Goal: Task Accomplishment & Management: Manage account settings

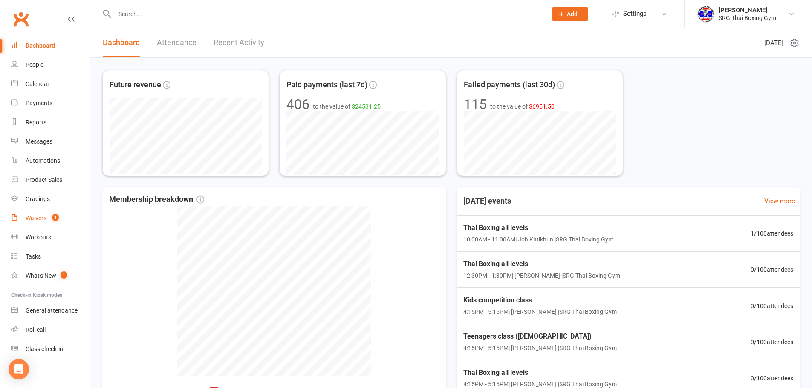
click at [38, 218] on div "Waivers" at bounding box center [36, 218] width 21 height 7
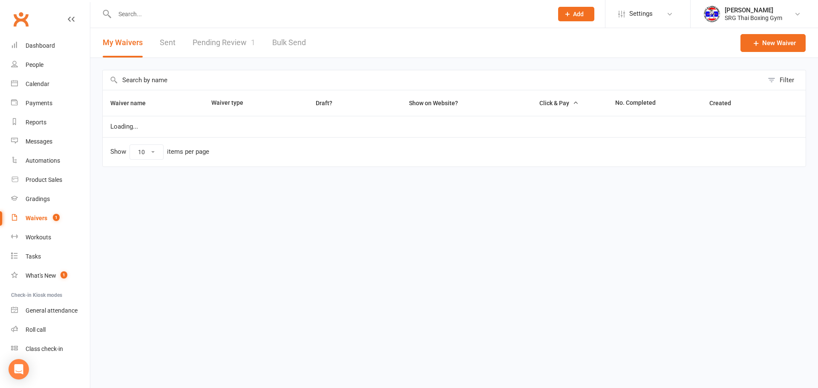
click at [237, 56] on link "Pending Review 1" at bounding box center [224, 42] width 63 height 29
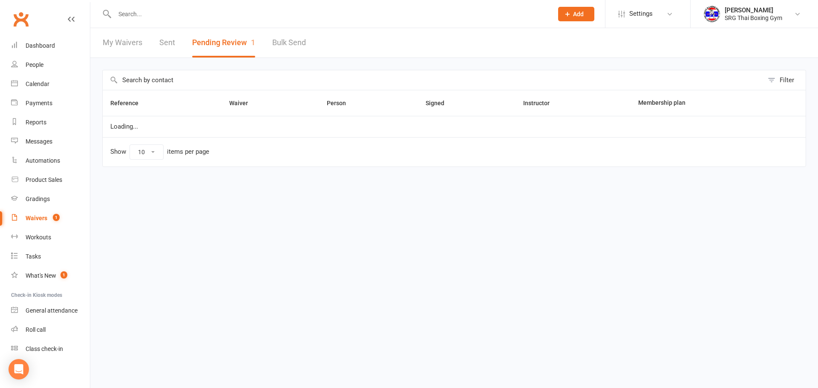
select select "100"
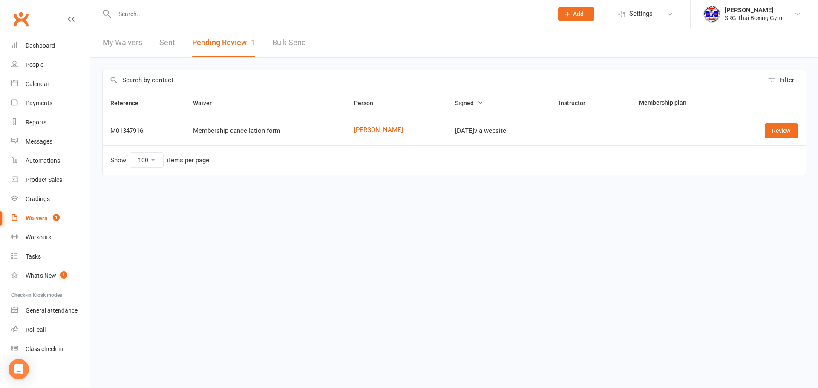
click at [124, 49] on link "My Waivers" at bounding box center [123, 42] width 40 height 29
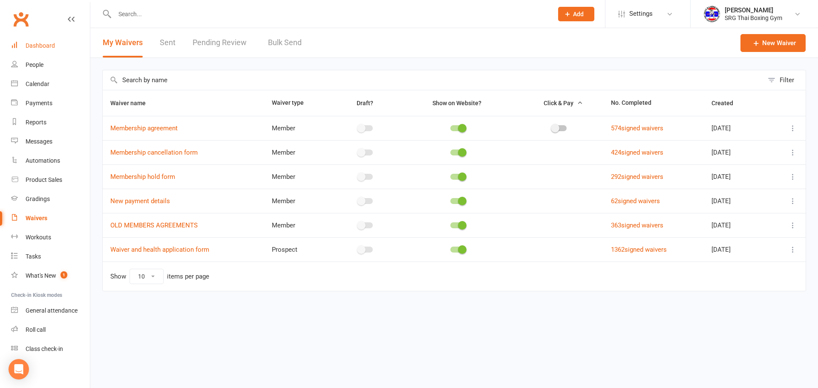
click at [58, 46] on link "Dashboard" at bounding box center [50, 45] width 79 height 19
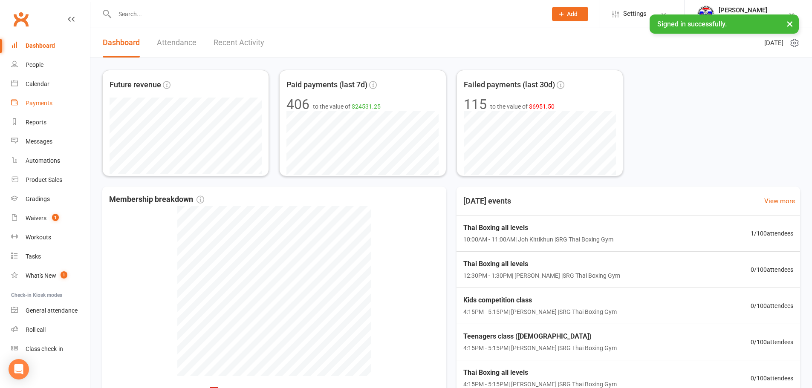
click at [38, 103] on div "Payments" at bounding box center [39, 103] width 27 height 7
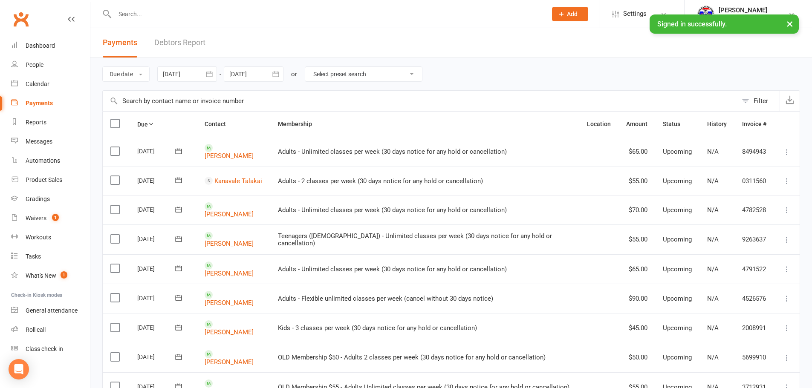
click at [183, 36] on link "Debtors Report" at bounding box center [179, 42] width 51 height 29
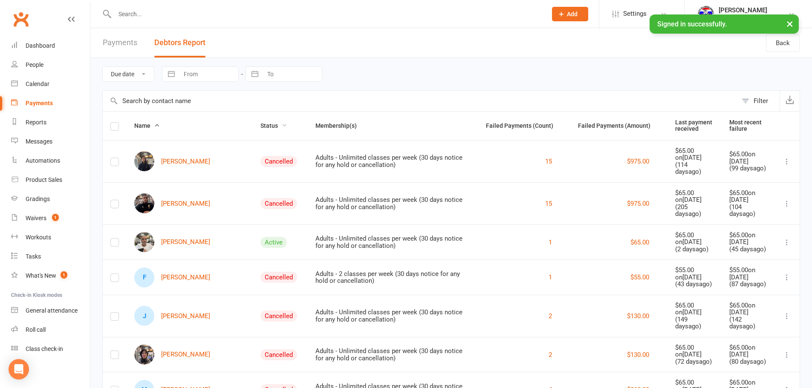
click at [260, 129] on span "Status" at bounding box center [273, 125] width 27 height 7
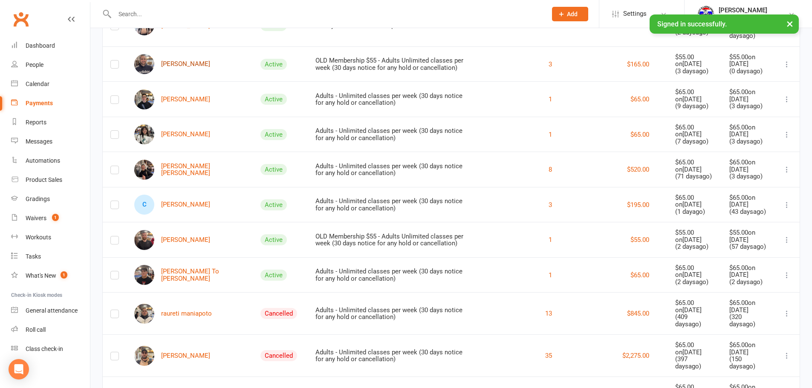
scroll to position [938, 0]
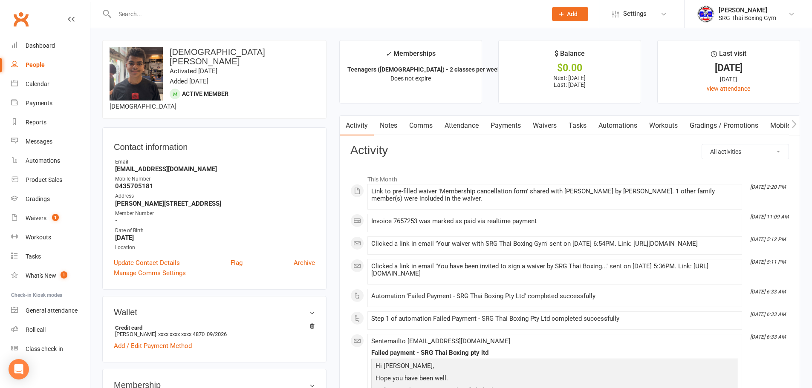
click at [516, 123] on link "Payments" at bounding box center [506, 126] width 42 height 20
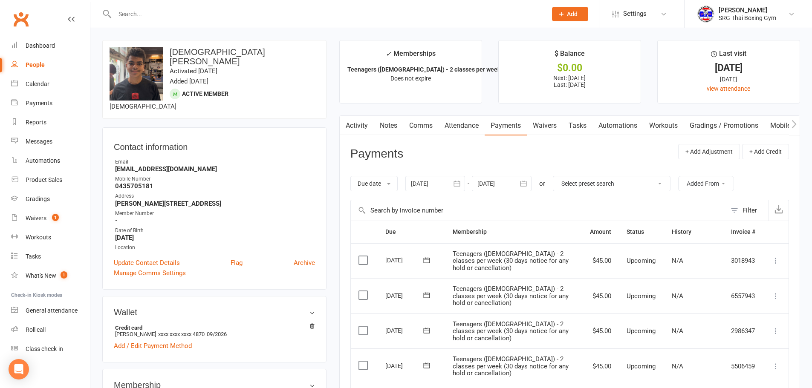
click at [456, 181] on icon "button" at bounding box center [457, 183] width 9 height 9
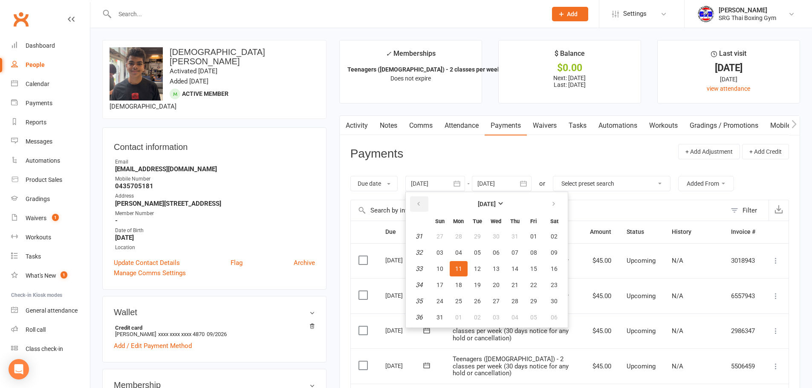
click at [421, 204] on icon "button" at bounding box center [419, 204] width 6 height 7
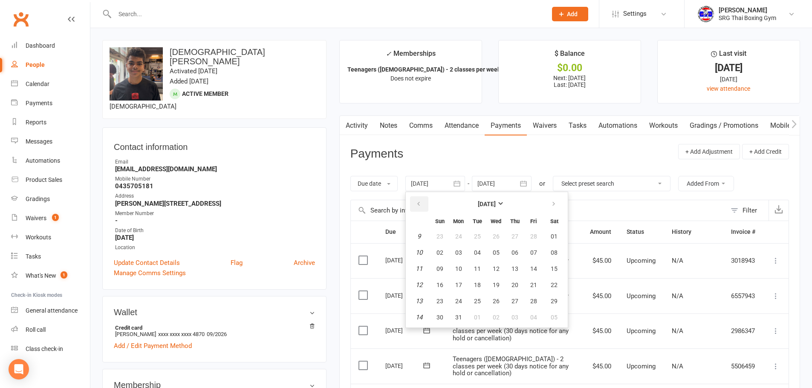
click at [421, 204] on icon "button" at bounding box center [419, 204] width 6 height 7
click at [492, 236] on button "01" at bounding box center [496, 236] width 18 height 15
type input "01 Jan 2025"
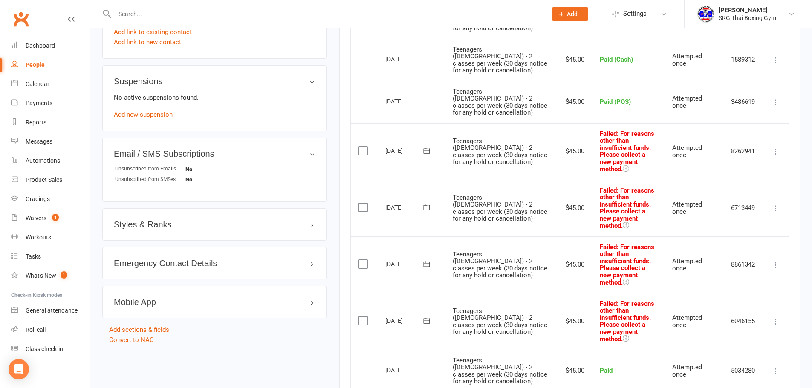
scroll to position [512, 0]
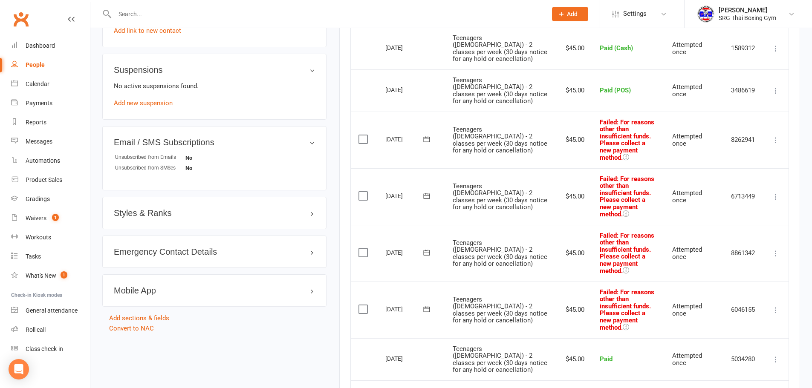
click at [777, 136] on icon at bounding box center [776, 140] width 9 height 9
click at [717, 220] on link "Retry now" at bounding box center [738, 225] width 84 height 17
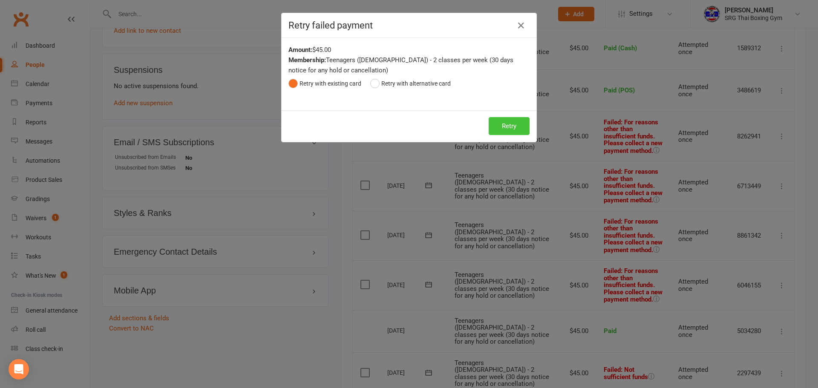
click at [509, 124] on button "Retry" at bounding box center [509, 126] width 41 height 18
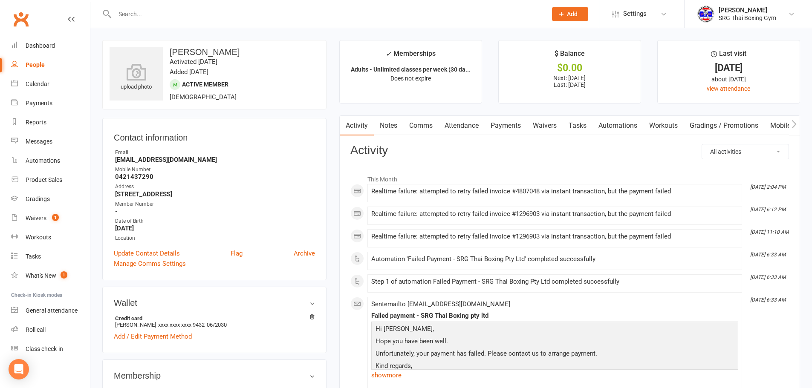
click at [511, 124] on link "Payments" at bounding box center [506, 126] width 42 height 20
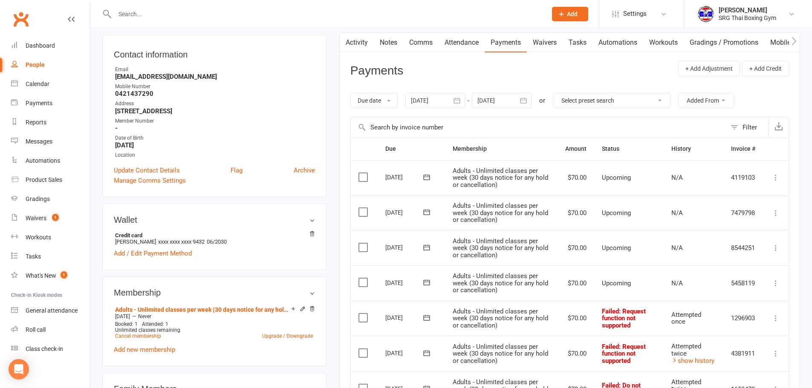
scroll to position [171, 0]
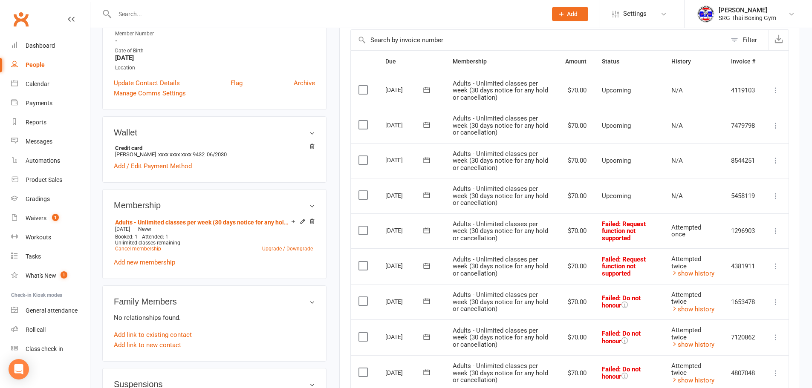
click at [775, 229] on icon at bounding box center [776, 231] width 9 height 9
click at [737, 313] on link "Retry now" at bounding box center [738, 315] width 84 height 17
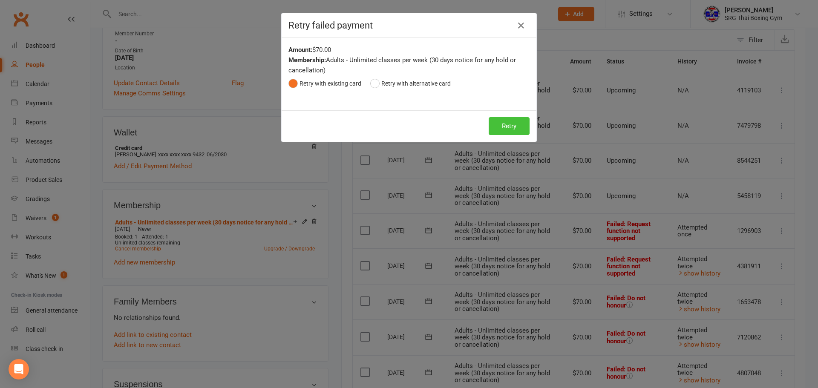
click at [504, 124] on button "Retry" at bounding box center [509, 126] width 41 height 18
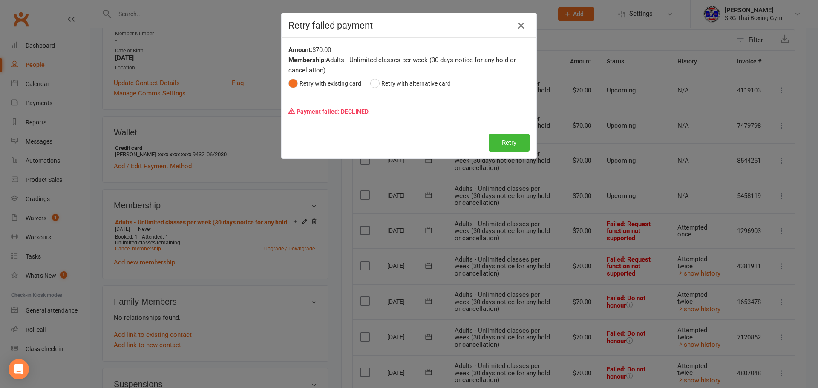
click at [517, 29] on icon "button" at bounding box center [521, 25] width 10 height 10
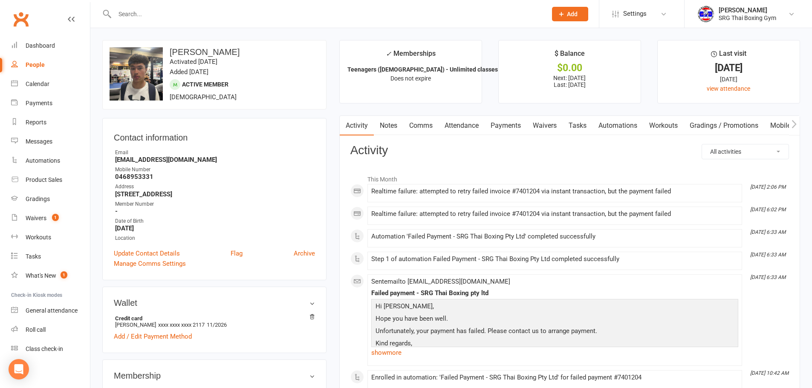
click at [516, 125] on link "Payments" at bounding box center [506, 126] width 42 height 20
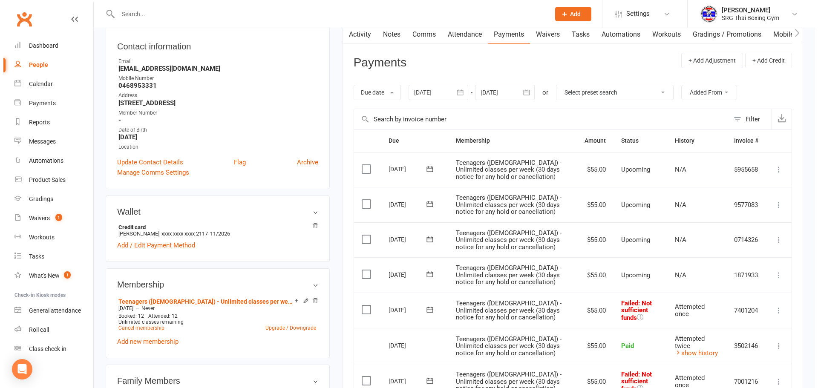
scroll to position [171, 0]
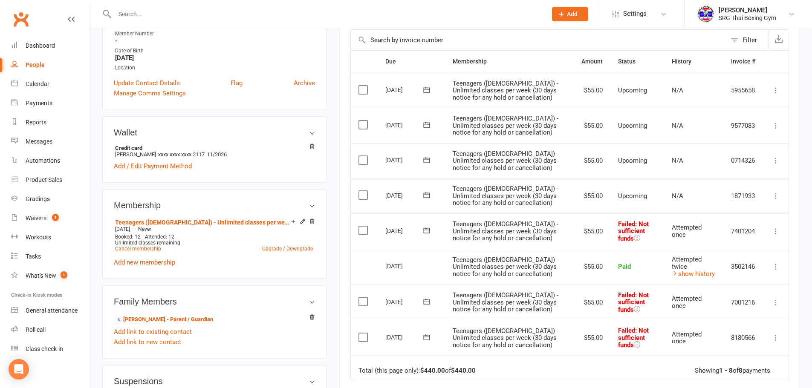
click at [778, 230] on icon at bounding box center [776, 231] width 9 height 9
click at [730, 318] on link "Retry now" at bounding box center [738, 316] width 84 height 17
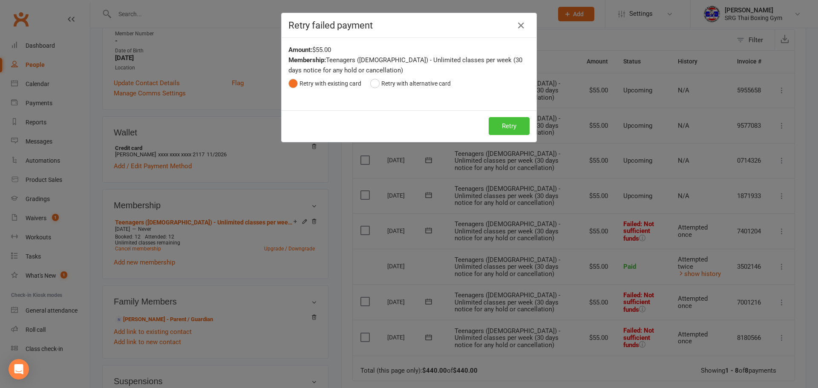
click at [507, 128] on button "Retry" at bounding box center [509, 126] width 41 height 18
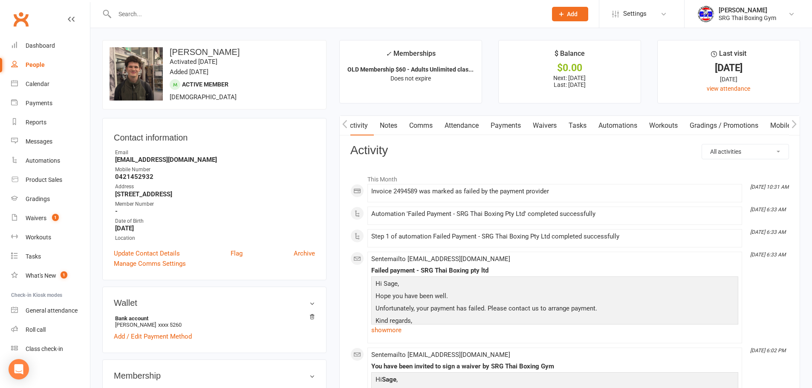
click at [511, 128] on link "Payments" at bounding box center [506, 126] width 42 height 20
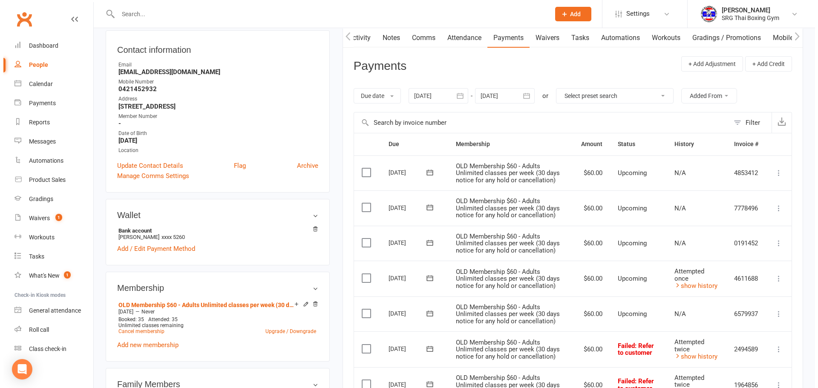
scroll to position [171, 0]
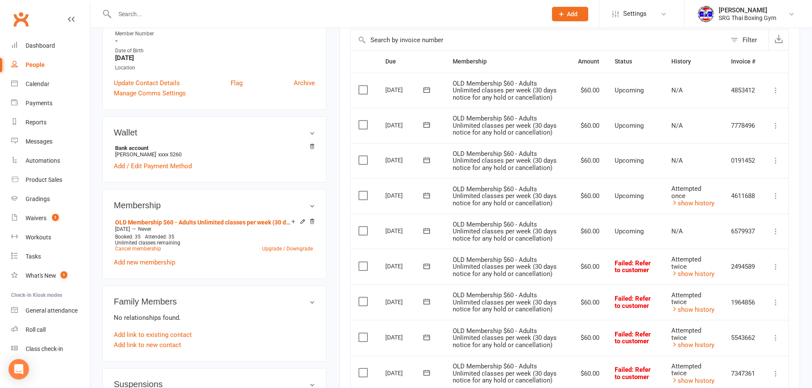
click at [774, 267] on icon at bounding box center [776, 267] width 9 height 9
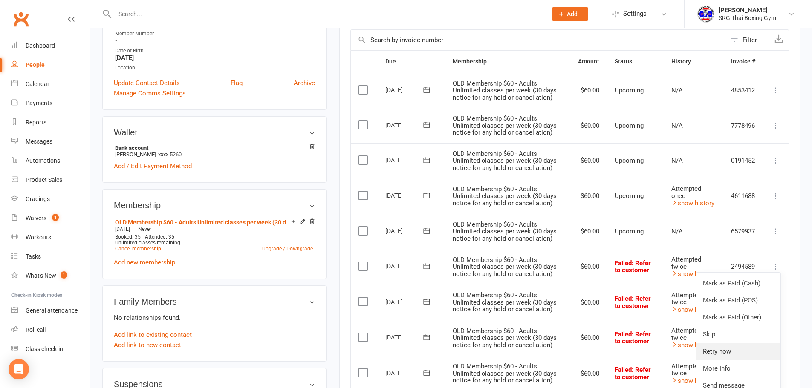
click at [721, 347] on link "Retry now" at bounding box center [738, 351] width 84 height 17
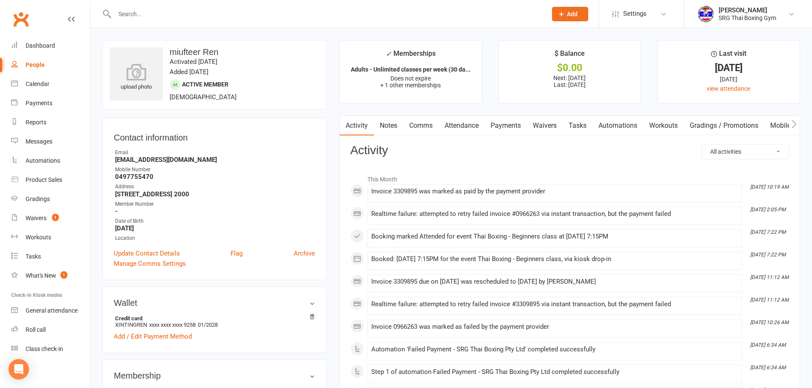
click at [503, 123] on link "Payments" at bounding box center [506, 126] width 42 height 20
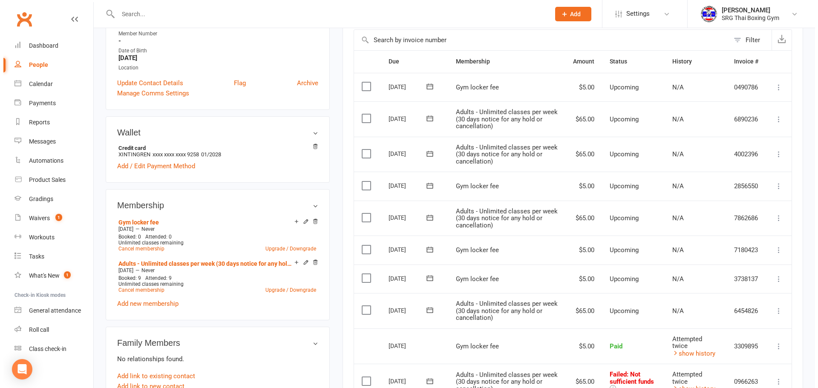
scroll to position [298, 0]
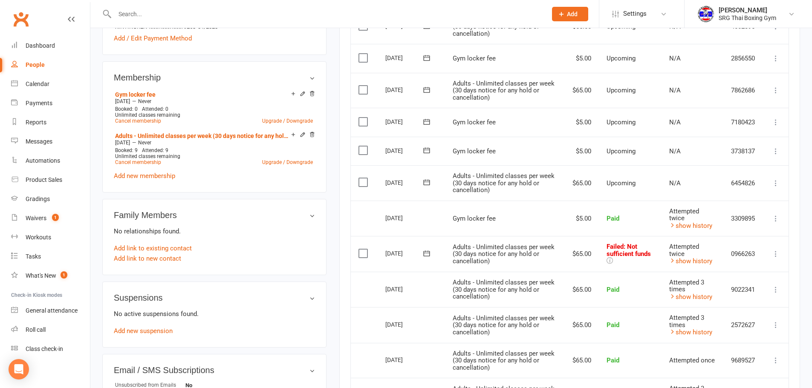
click at [775, 250] on icon at bounding box center [776, 254] width 9 height 9
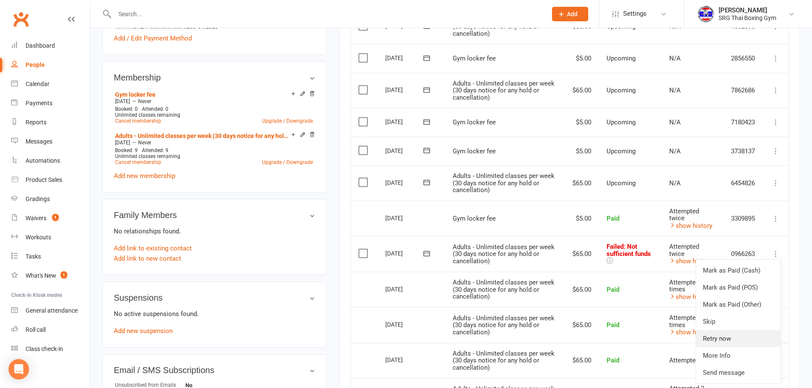
click at [733, 333] on link "Retry now" at bounding box center [738, 338] width 84 height 17
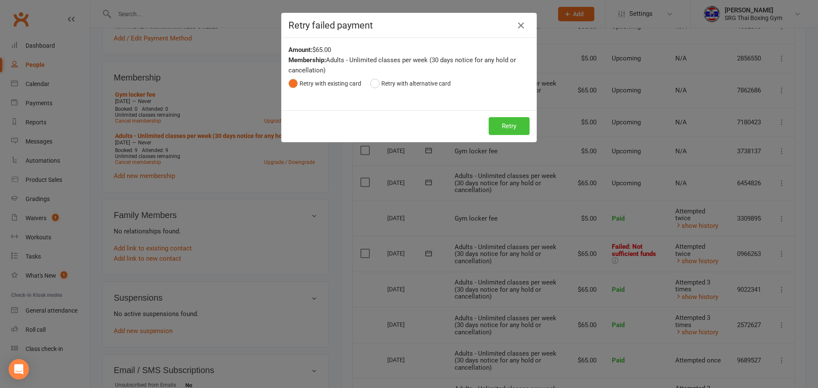
click at [503, 124] on button "Retry" at bounding box center [509, 126] width 41 height 18
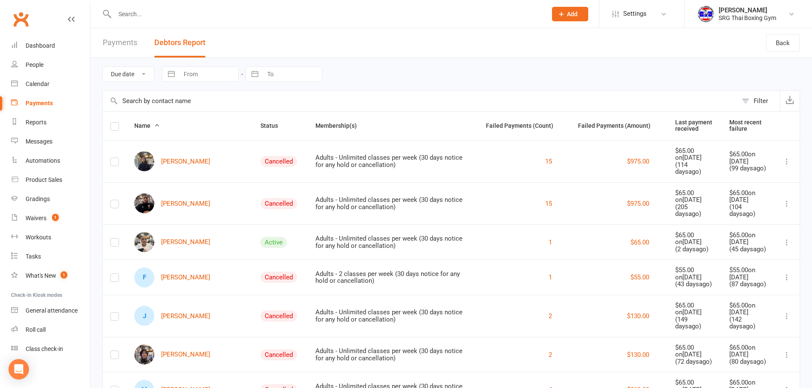
click at [134, 12] on input "text" at bounding box center [326, 14] width 429 height 12
click at [142, 11] on input "text" at bounding box center [326, 14] width 429 height 12
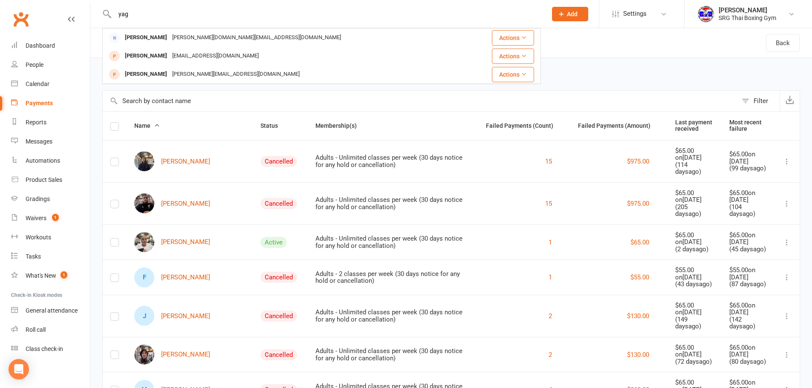
type input "yag"
click at [156, 21] on div "yag Wilma Fan wilma.fan@yahoo.com Actions Edbert Edbert edbertss@yahoo.com Acti…" at bounding box center [321, 14] width 439 height 28
click at [156, 20] on div "yag Wilma Fan wilma.fan@yahoo.com Actions Edbert Edbert edbertss@yahoo.com Acti…" at bounding box center [321, 14] width 439 height 28
click at [155, 18] on input "yag" at bounding box center [326, 14] width 429 height 12
click at [154, 15] on input "yag" at bounding box center [326, 14] width 429 height 12
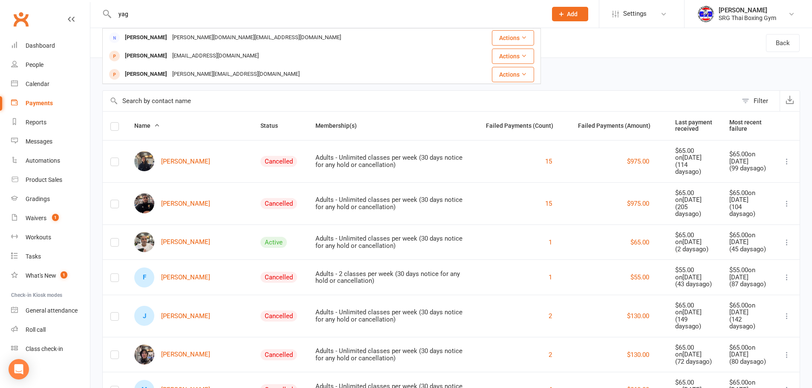
click at [154, 15] on input "yag" at bounding box center [326, 14] width 429 height 12
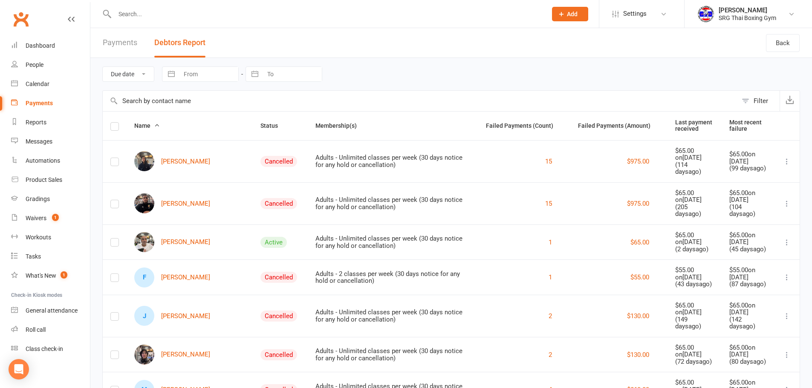
click at [156, 17] on input "text" at bounding box center [326, 14] width 429 height 12
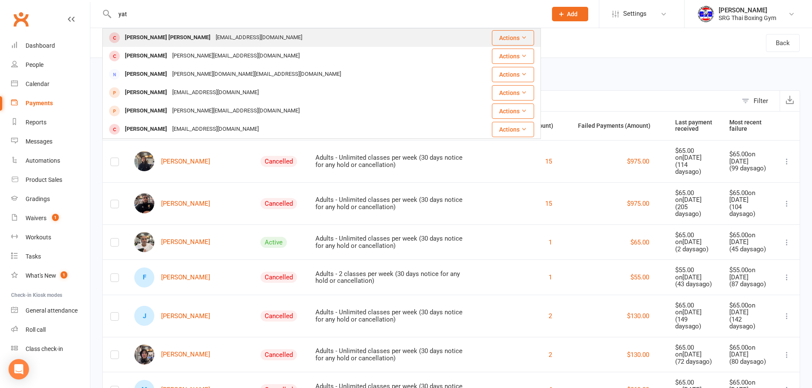
type input "yat"
click at [143, 38] on div "[PERSON_NAME] [PERSON_NAME]" at bounding box center [167, 38] width 91 height 12
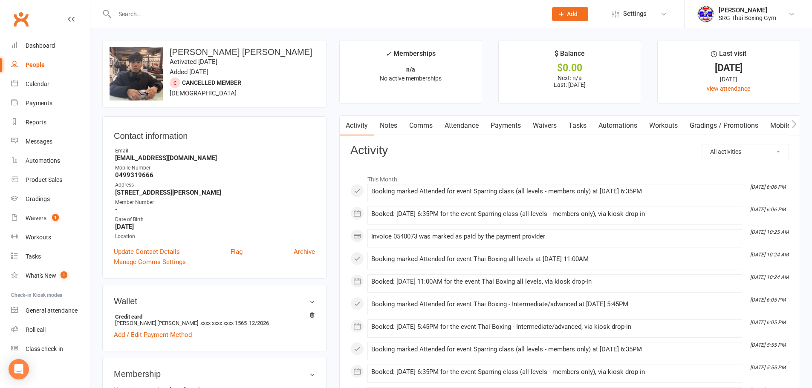
click at [509, 123] on link "Payments" at bounding box center [506, 126] width 42 height 20
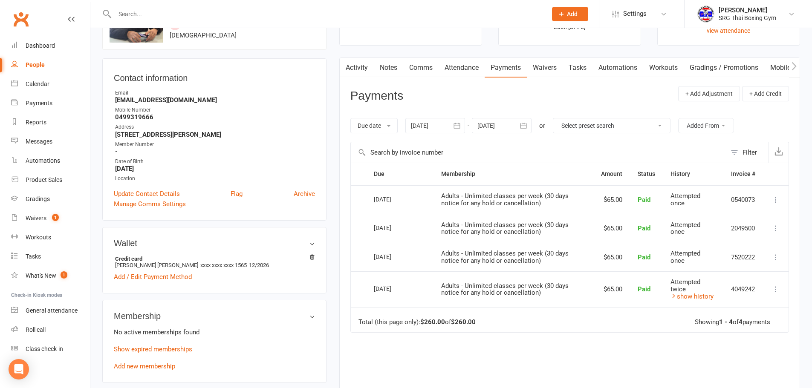
scroll to position [43, 0]
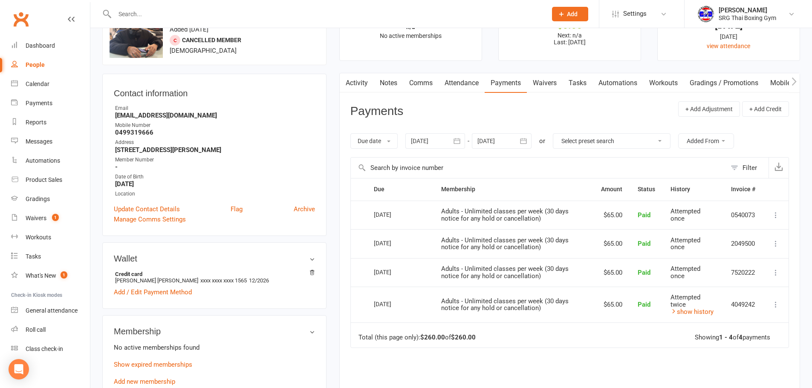
click at [547, 79] on link "Waivers" at bounding box center [545, 83] width 36 height 20
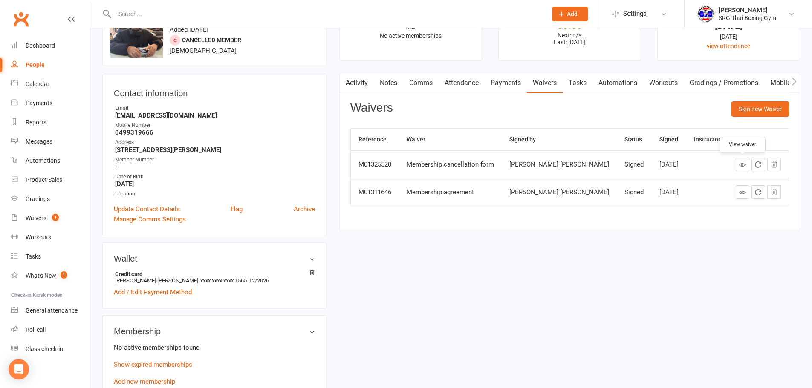
click at [744, 164] on icon at bounding box center [742, 165] width 6 height 6
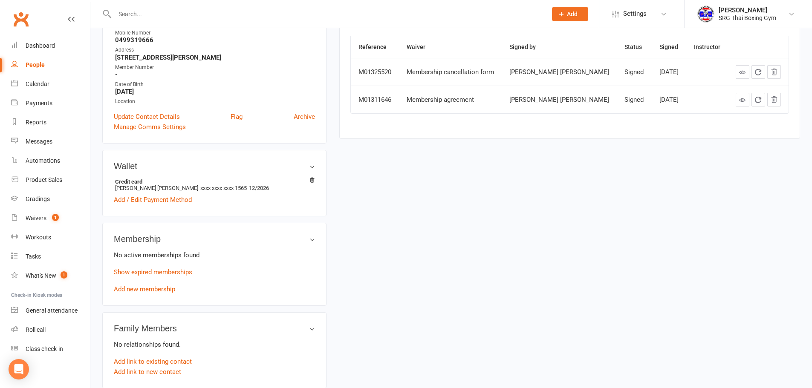
scroll to position [213, 0]
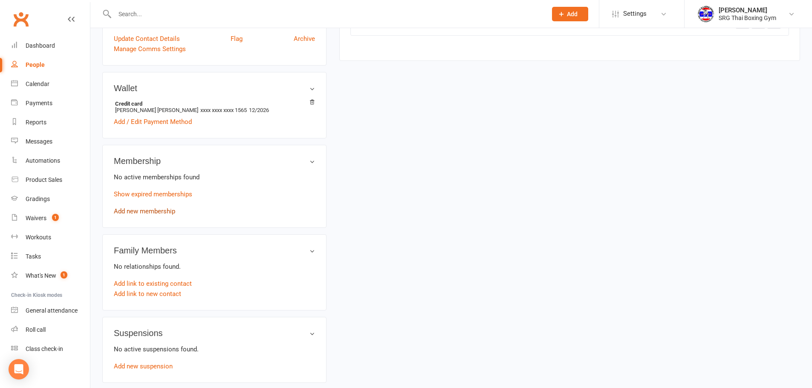
click at [135, 210] on link "Add new membership" at bounding box center [144, 212] width 61 height 8
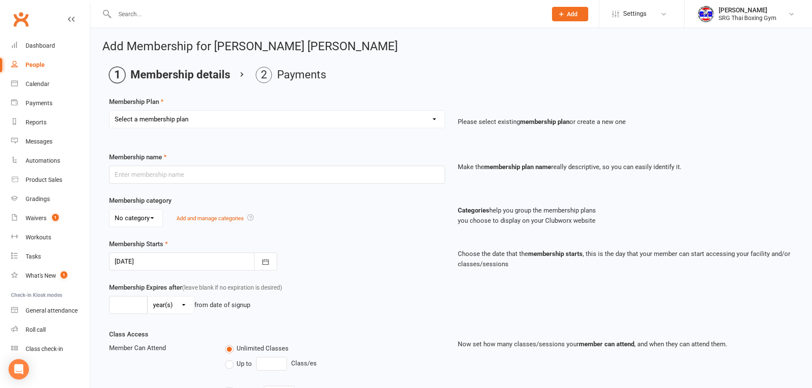
click at [194, 124] on select "Select a membership plan Create new Membership Plan Adults - 2 classes per week…" at bounding box center [277, 119] width 335 height 17
select select "3"
click at [110, 111] on select "Select a membership plan Create new Membership Plan Adults - 2 classes per week…" at bounding box center [277, 119] width 335 height 17
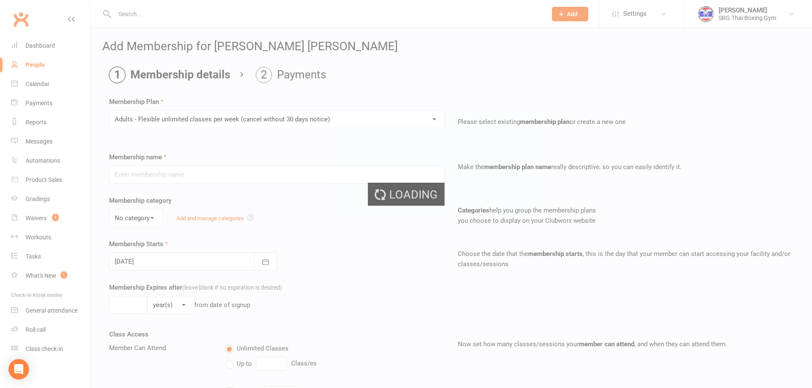
type input "Adults - Flexible unlimited classes per week (cancel without 30 days notice)"
select select "0"
type input "12 Sep 2025"
type input "0"
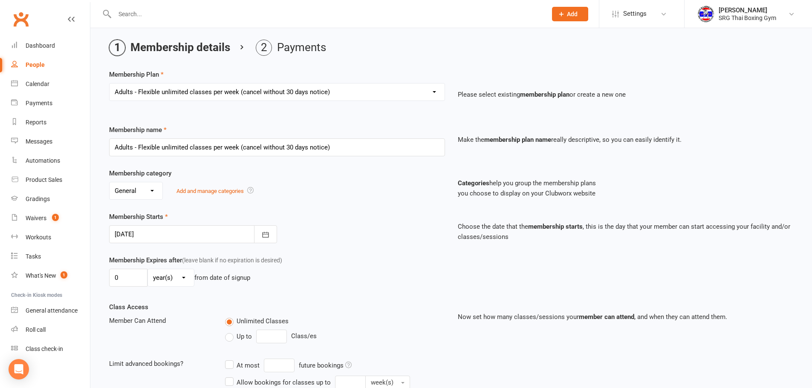
scroll to position [43, 0]
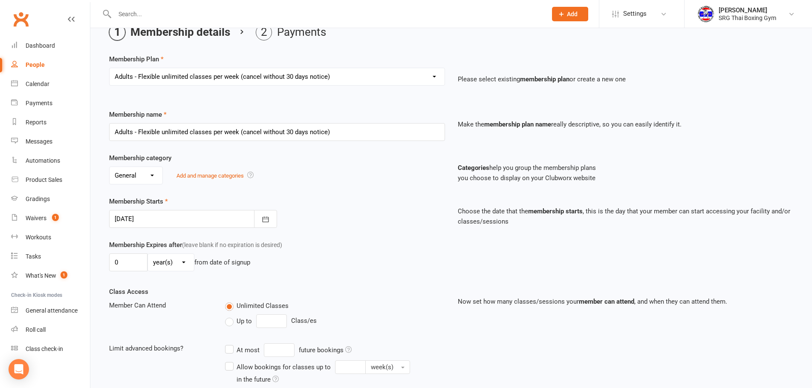
click at [159, 220] on div at bounding box center [193, 219] width 168 height 18
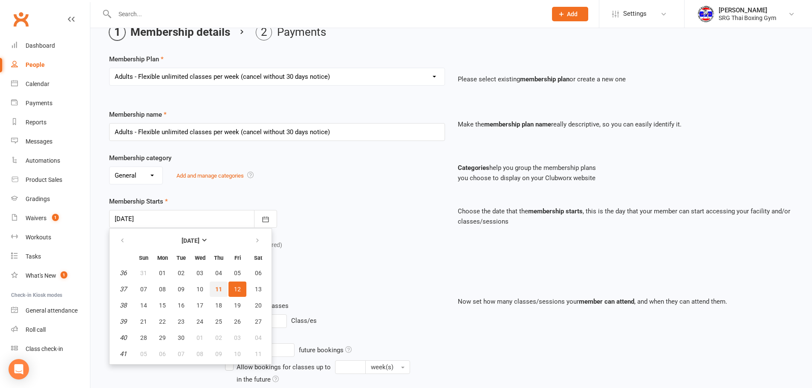
click at [216, 289] on span "11" at bounding box center [218, 289] width 7 height 7
type input "11 Sep 2025"
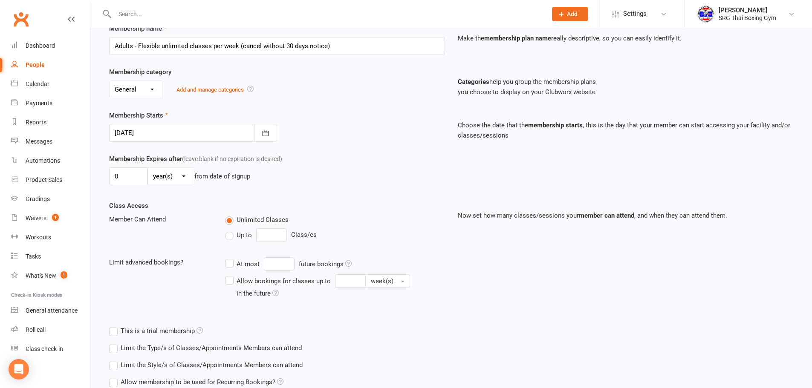
scroll to position [204, 0]
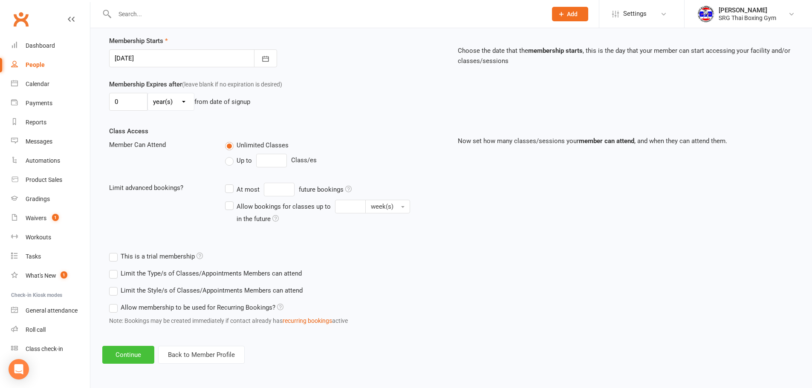
click at [137, 353] on button "Continue" at bounding box center [128, 355] width 52 height 18
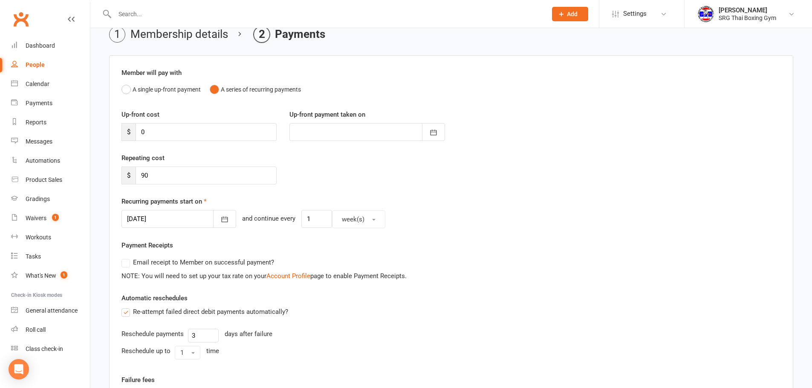
scroll to position [43, 0]
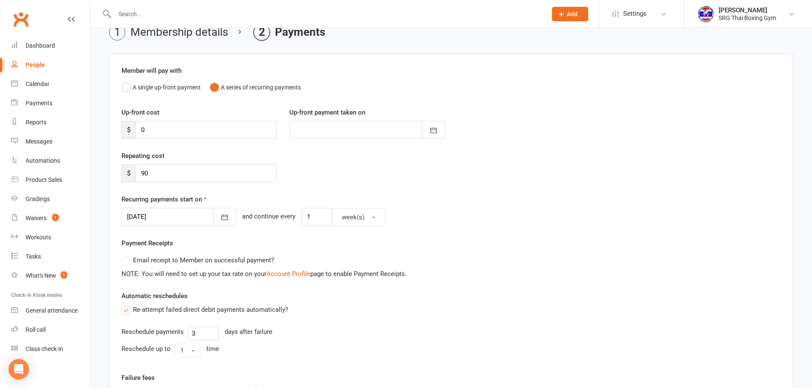
click at [161, 217] on div at bounding box center [178, 217] width 115 height 18
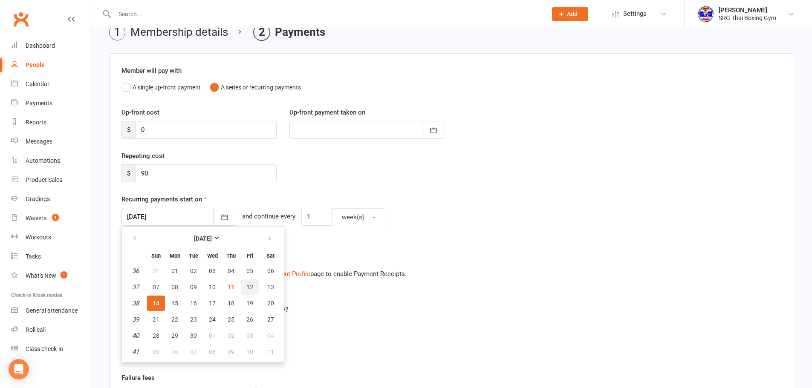
click at [250, 284] on span "12" at bounding box center [249, 287] width 7 height 7
type input "12 Sep 2025"
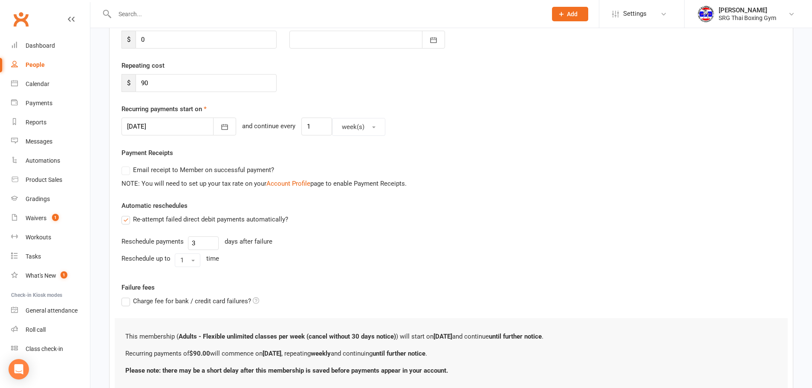
scroll to position [197, 0]
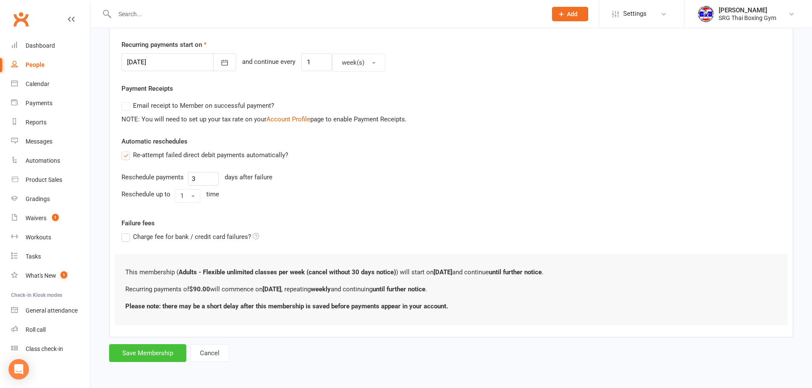
click at [154, 351] on button "Save Membership" at bounding box center [147, 353] width 77 height 18
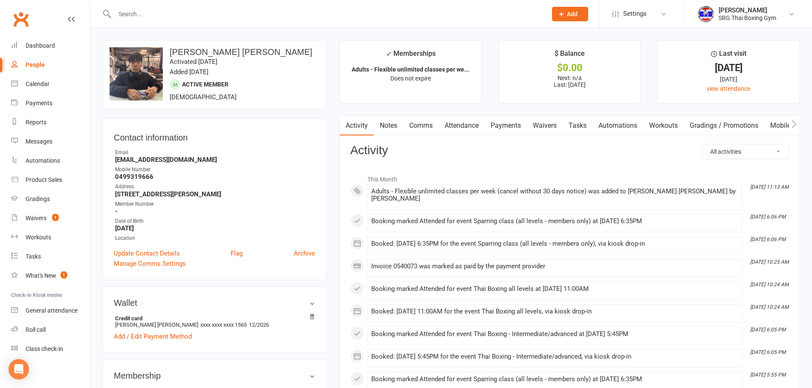
click at [145, 17] on input "text" at bounding box center [326, 14] width 429 height 12
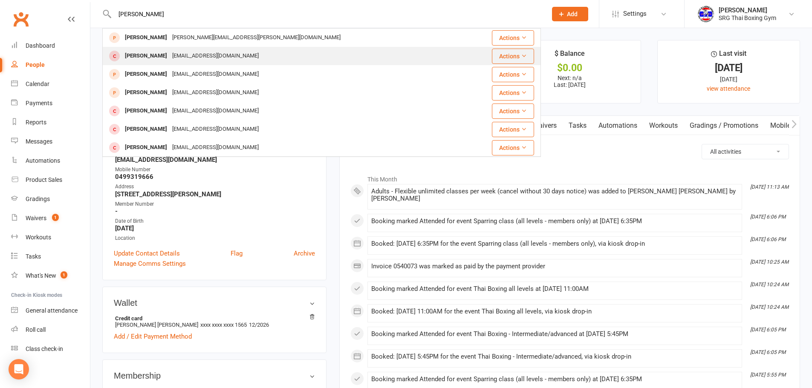
type input "jacob"
click at [135, 61] on div "Jacob ABEL" at bounding box center [145, 56] width 47 height 12
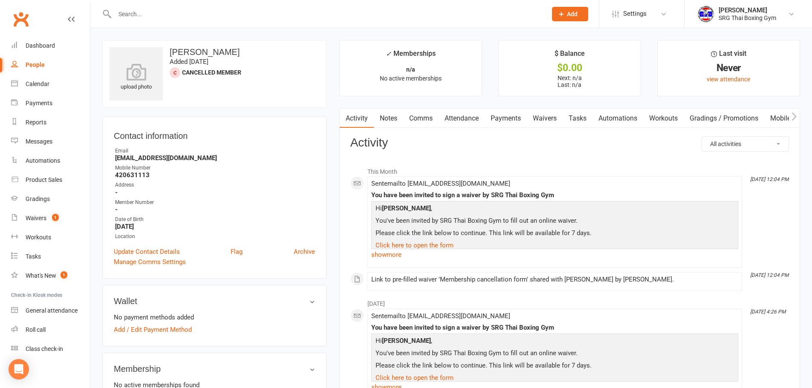
click at [544, 119] on link "Waivers" at bounding box center [545, 119] width 36 height 20
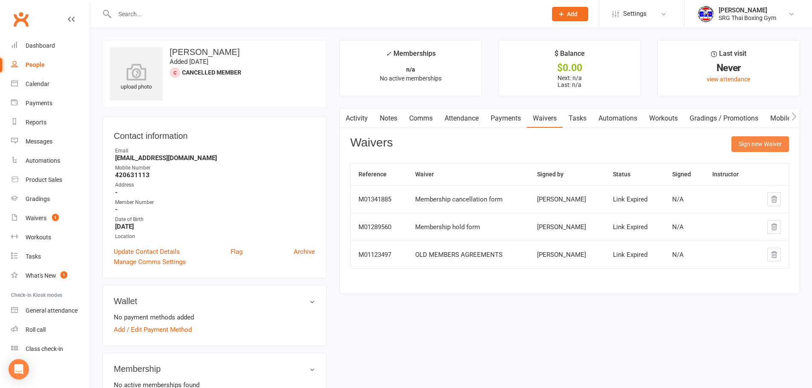
click at [755, 141] on button "Sign new Waiver" at bounding box center [761, 143] width 58 height 15
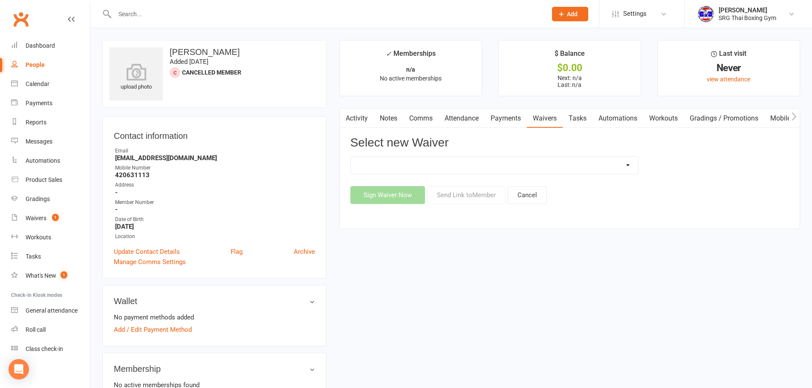
click at [406, 167] on select "Membership agreement Membership cancellation form Membership hold form New paym…" at bounding box center [494, 165] width 287 height 17
select select "12441"
click at [351, 157] on select "Membership agreement Membership cancellation form Membership hold form New paym…" at bounding box center [494, 165] width 287 height 17
click at [467, 193] on button "Send Link to Member" at bounding box center [466, 195] width 78 height 18
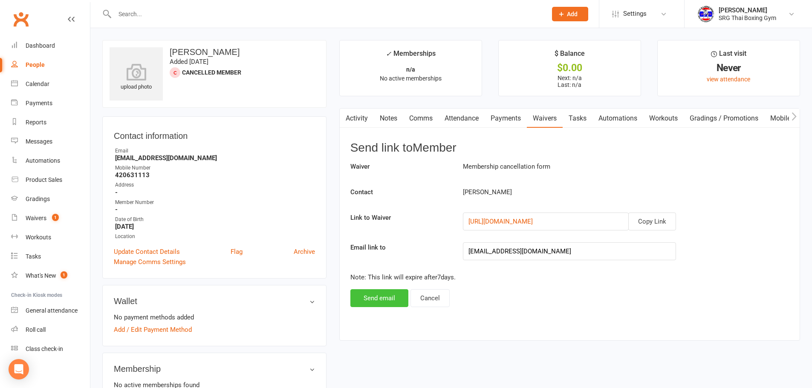
click at [373, 298] on button "Send email" at bounding box center [379, 298] width 58 height 18
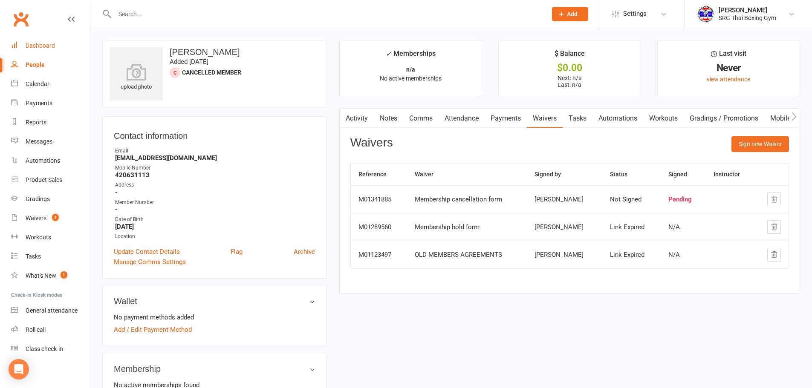
click at [41, 51] on link "Dashboard" at bounding box center [50, 45] width 79 height 19
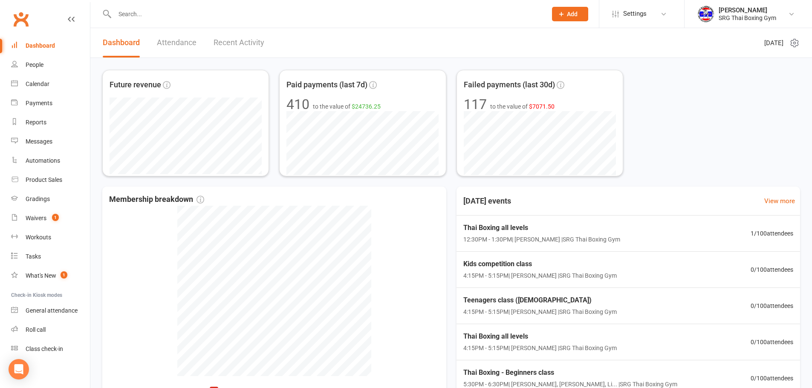
click at [710, 116] on div "Future revenue Paid payments (last 7d) 410 to the value of $24736.25 Failed pay…" at bounding box center [451, 123] width 698 height 107
click at [32, 47] on div "Dashboard" at bounding box center [40, 45] width 29 height 7
